Goal: Task Accomplishment & Management: Complete application form

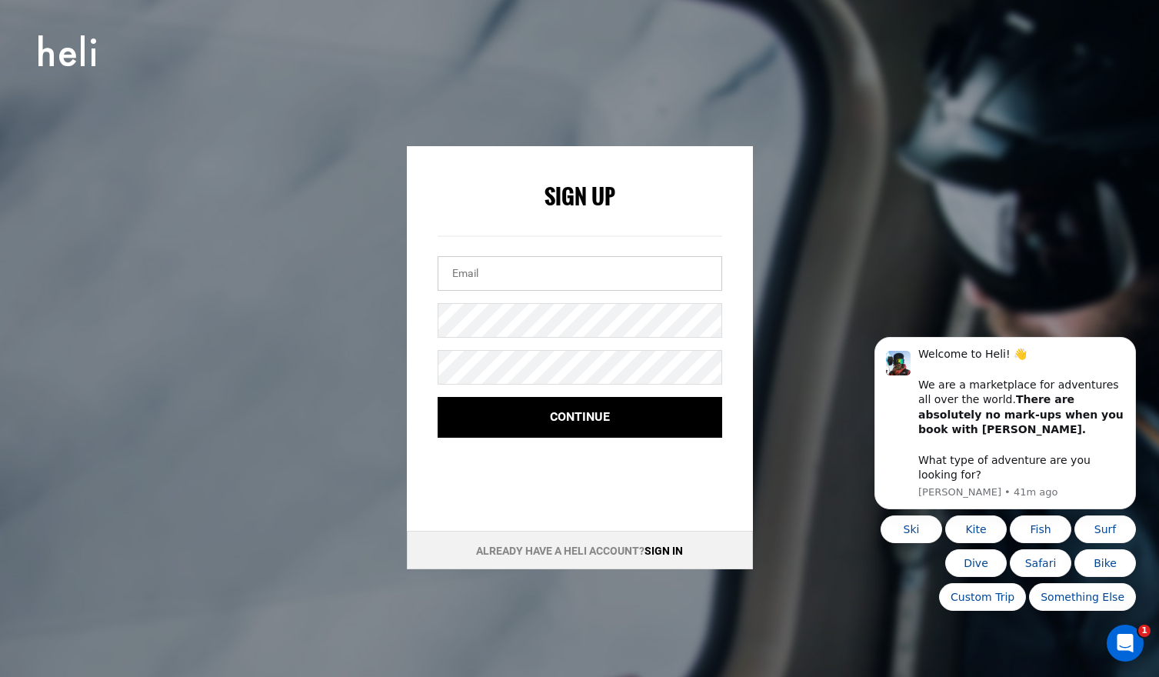
click at [526, 281] on input "email" at bounding box center [580, 273] width 285 height 35
type input "[EMAIL_ADDRESS][DOMAIN_NAME]"
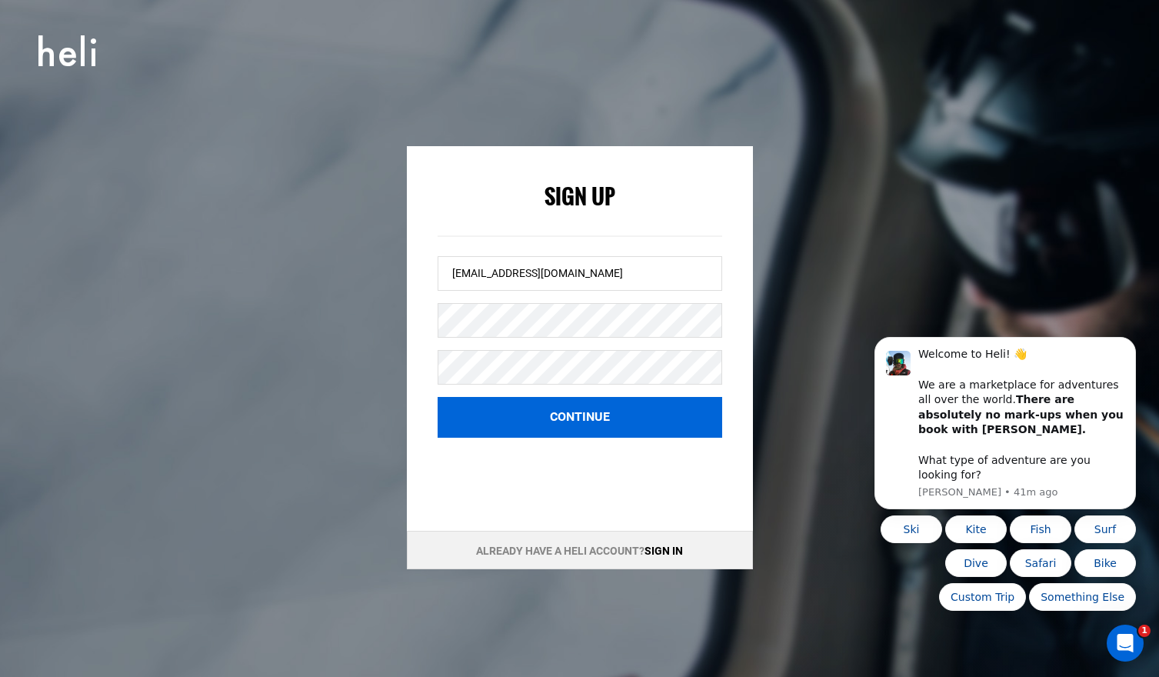
click at [567, 409] on button "Continue" at bounding box center [580, 417] width 285 height 41
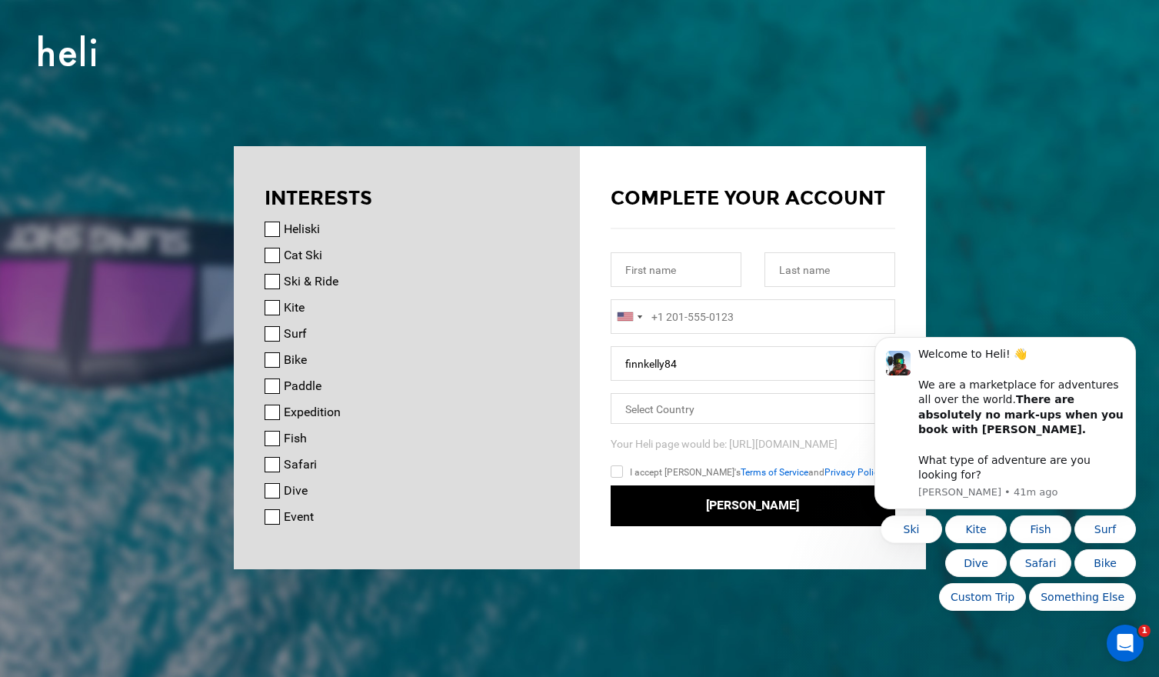
click at [0, 676] on nordpass-portal at bounding box center [0, 677] width 0 height 0
click at [646, 268] on input "text" at bounding box center [676, 269] width 131 height 35
type input "Finnian"
type input "[PERSON_NAME]"
type input "14243862171"
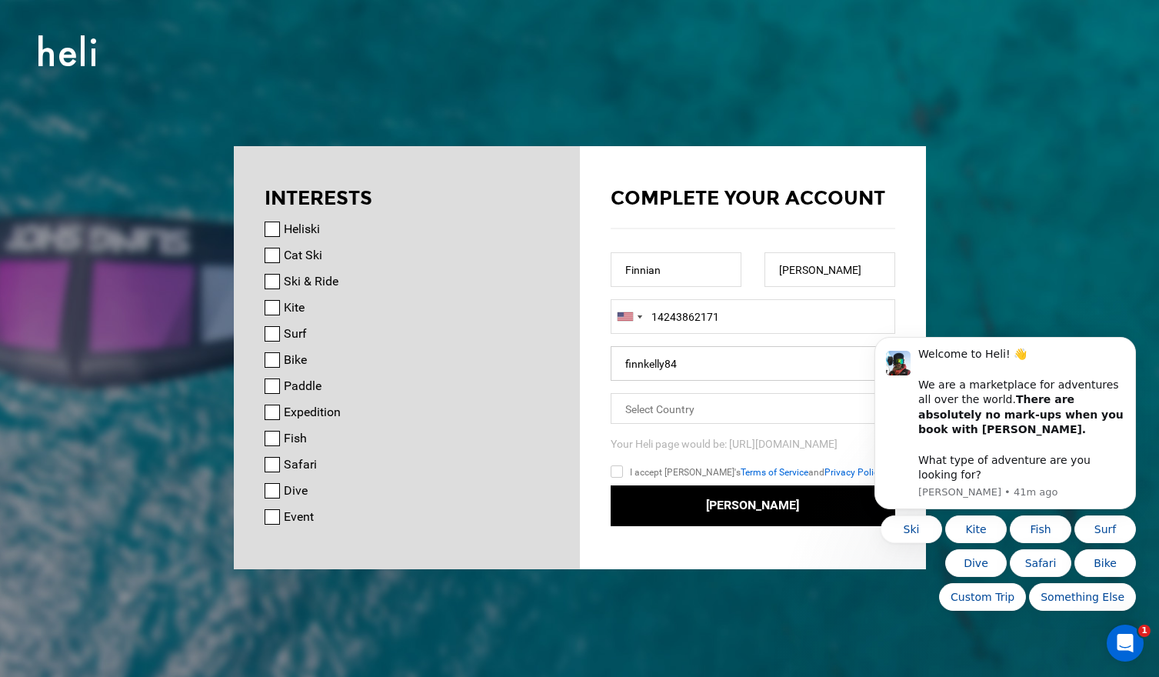
click at [707, 365] on input "finnkelly84" at bounding box center [753, 363] width 285 height 35
click at [1136, 351] on button "Dismiss notification" at bounding box center [1131, 341] width 20 height 20
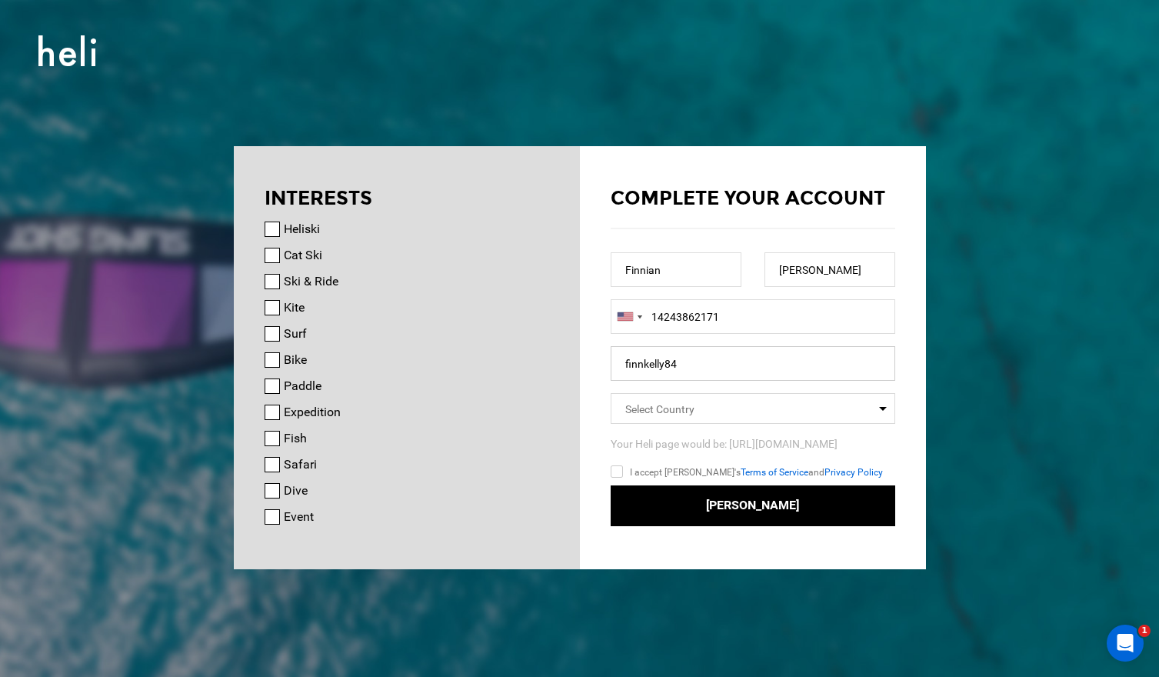
click at [845, 361] on input "finnkelly84" at bounding box center [753, 363] width 285 height 35
click at [784, 409] on span "Select Country" at bounding box center [753, 408] width 285 height 31
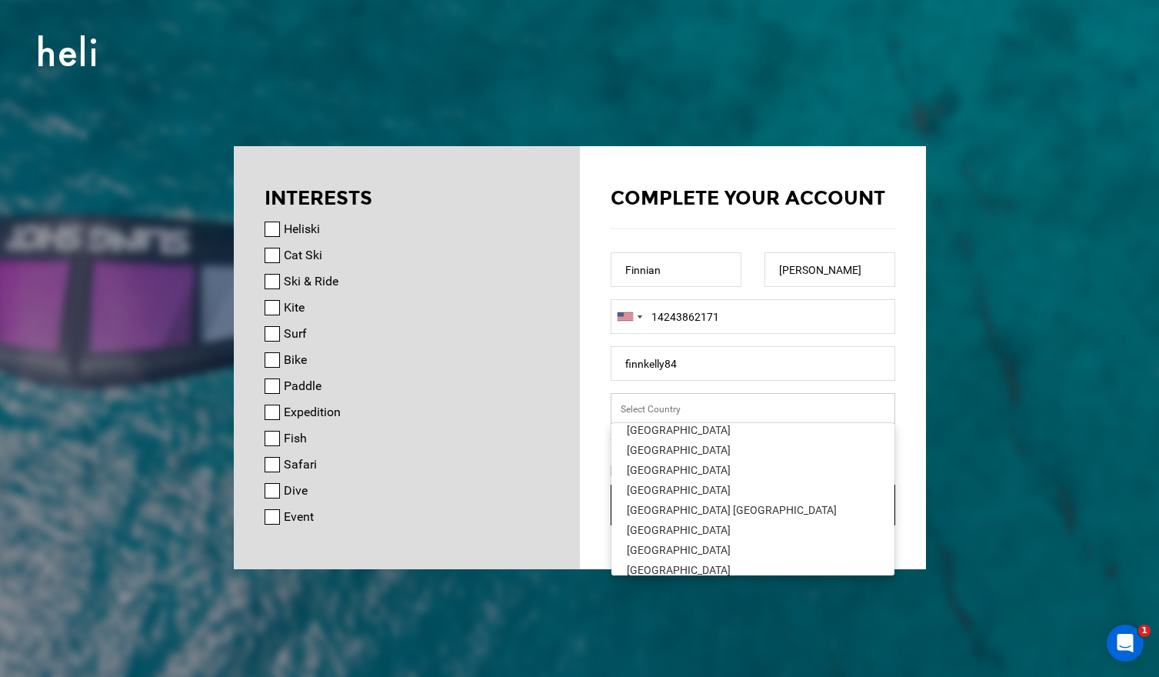
scroll to position [4537, 0]
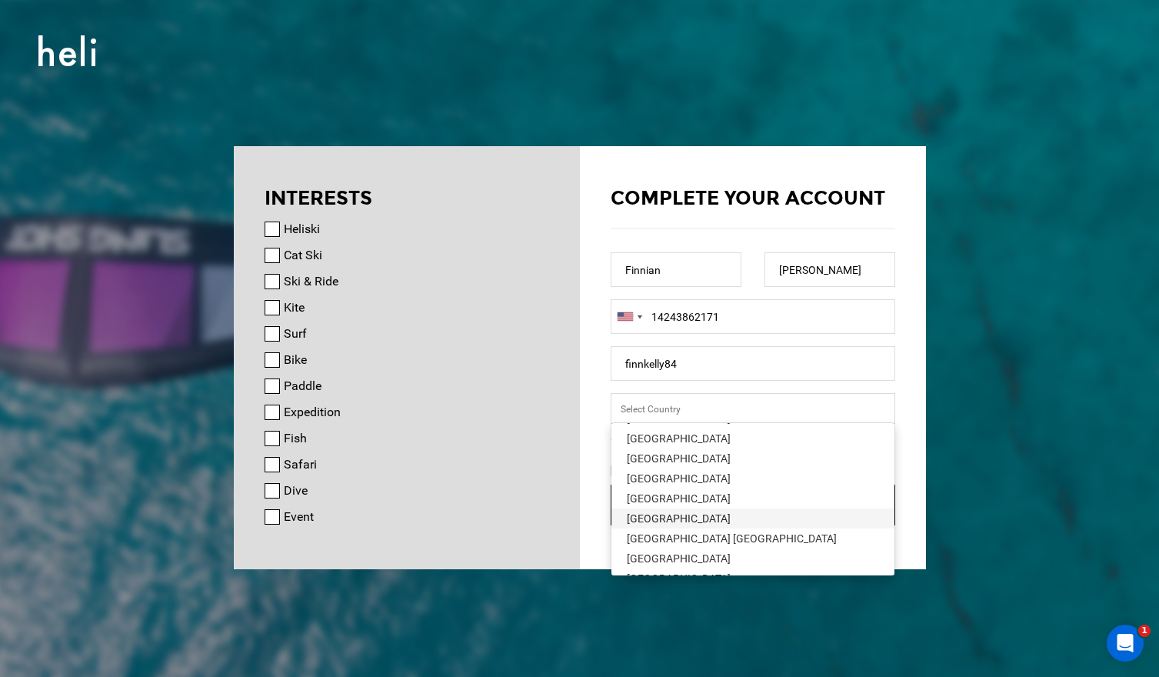
click at [665, 516] on div "[GEOGRAPHIC_DATA]" at bounding box center [753, 518] width 252 height 15
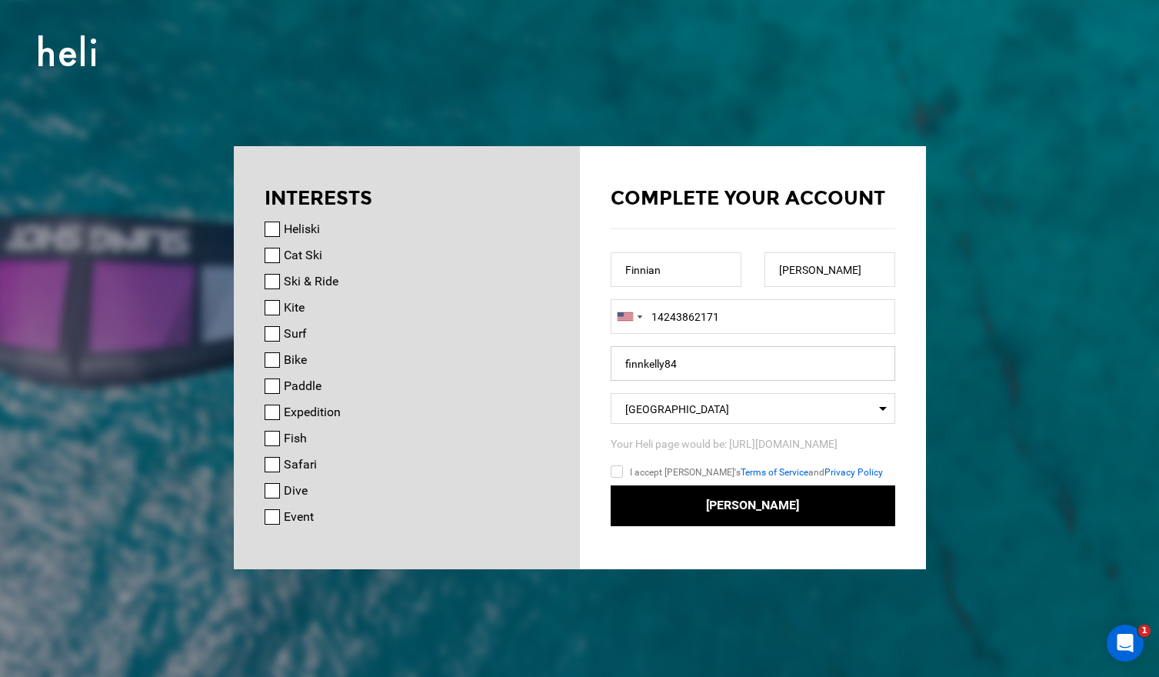
drag, startPoint x: 712, startPoint y: 363, endPoint x: 588, endPoint y: 337, distance: 126.5
click at [588, 337] on div "Complete your account [DEMOGRAPHIC_DATA][PERSON_NAME] [GEOGRAPHIC_DATA] +1 [GEO…" at bounding box center [753, 343] width 346 height 395
type input "finniankelly"
click at [275, 229] on input "Heliski" at bounding box center [272, 228] width 15 height 15
checkbox input "true"
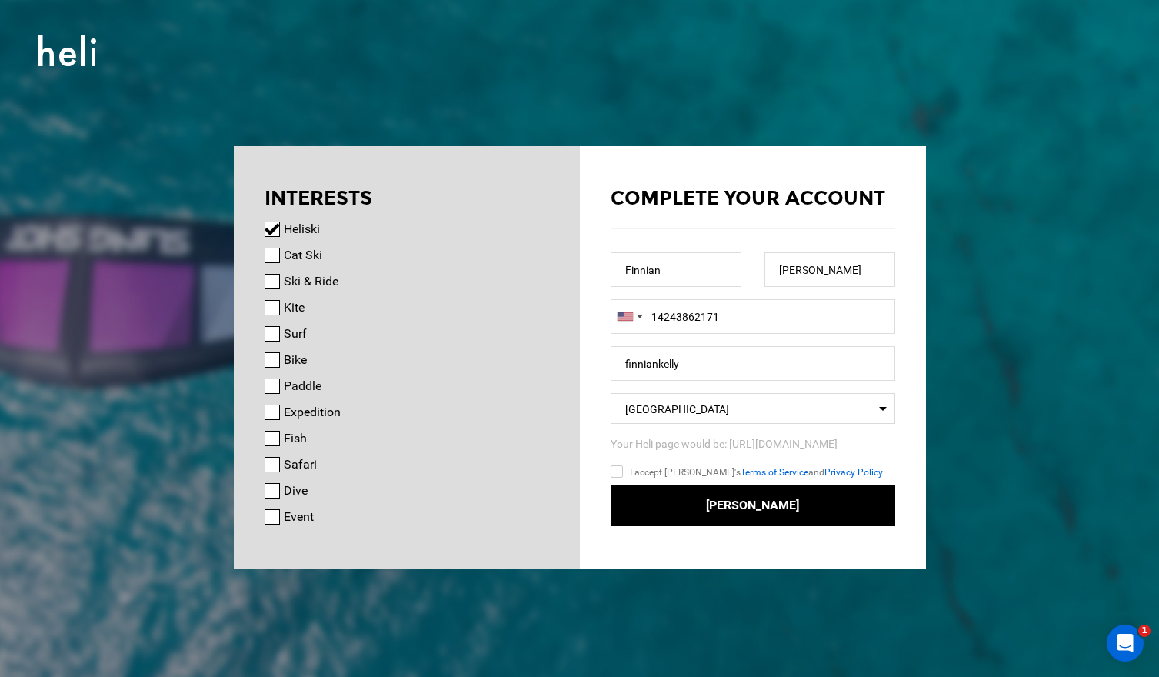
click at [277, 265] on div "Heliski Cat Ski Ski & Ride Kite Surf Bike Paddle Expedition Fish Safari Dive Ev…" at bounding box center [407, 373] width 285 height 306
click at [276, 262] on input "Cat Ski" at bounding box center [272, 255] width 15 height 15
checkbox input "true"
click at [621, 469] on input "I accept [PERSON_NAME]'s Terms of Service and Privacy Policy" at bounding box center [639, 474] width 57 height 22
checkbox input "true"
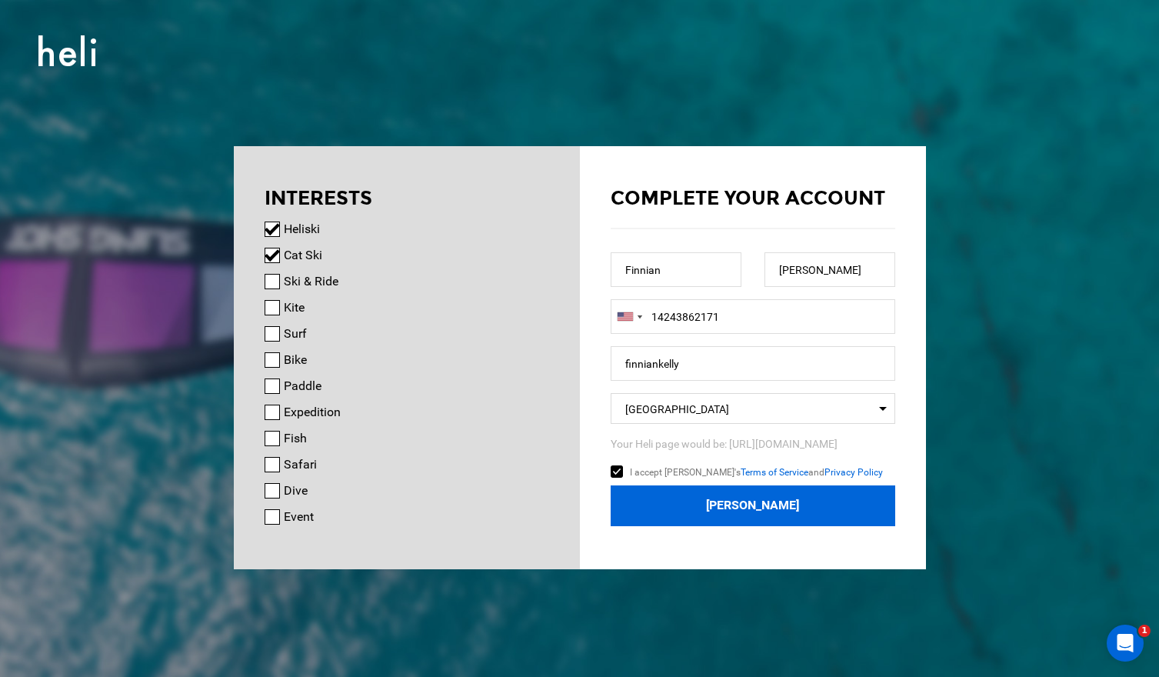
click at [736, 511] on button "[PERSON_NAME]" at bounding box center [753, 505] width 285 height 41
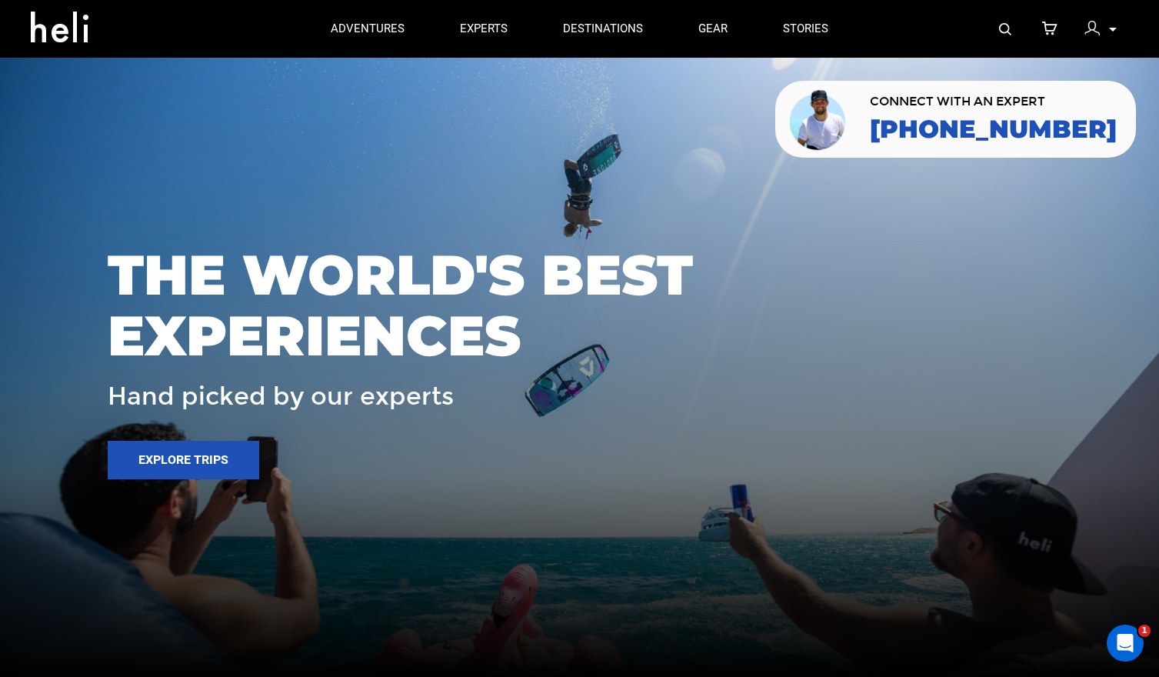
click at [1105, 32] on div at bounding box center [1095, 30] width 23 height 23
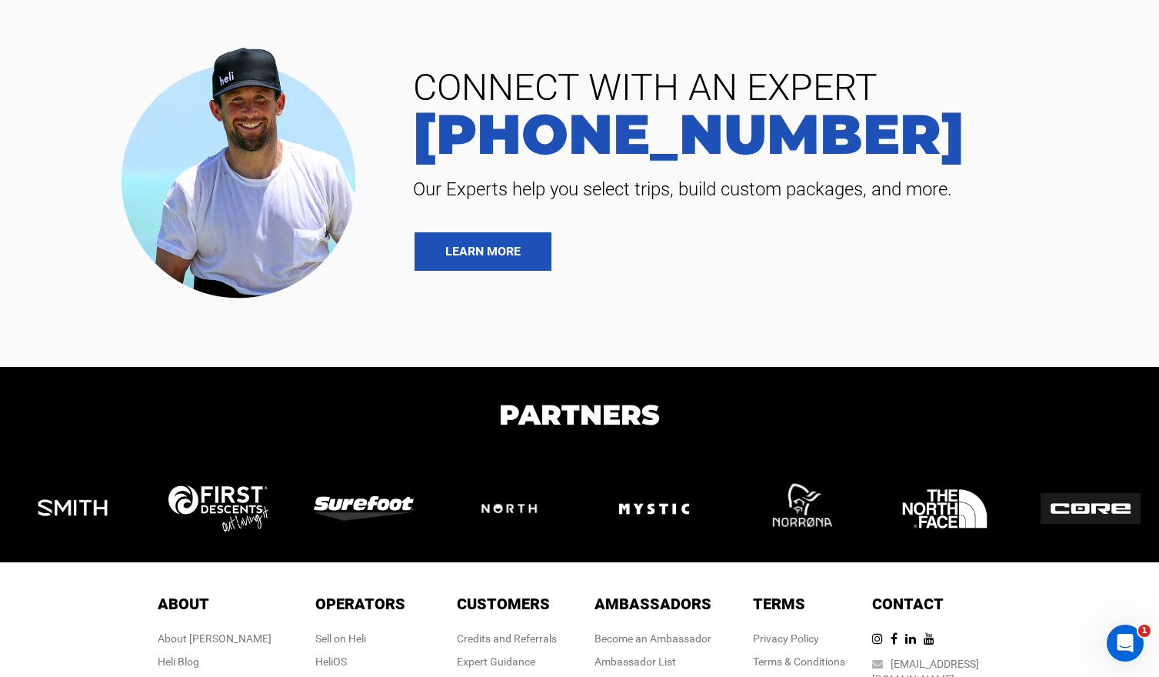
scroll to position [986, 0]
